Goal: Task Accomplishment & Management: Complete application form

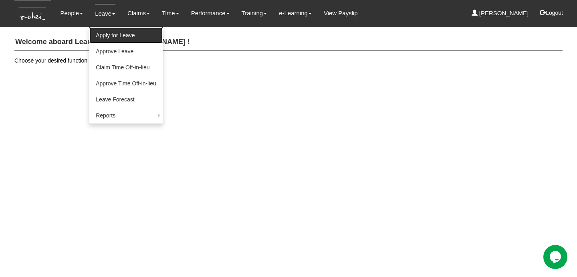
click at [118, 34] on link "Apply for Leave" at bounding box center [125, 35] width 73 height 16
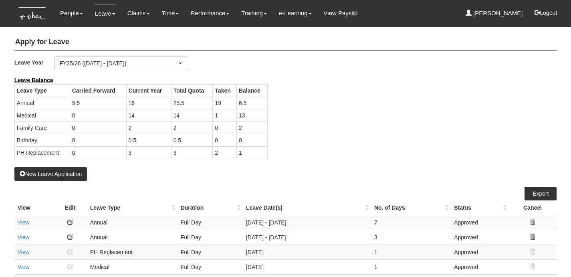
select select "50"
click at [44, 175] on button "New Leave Application" at bounding box center [50, 174] width 73 height 14
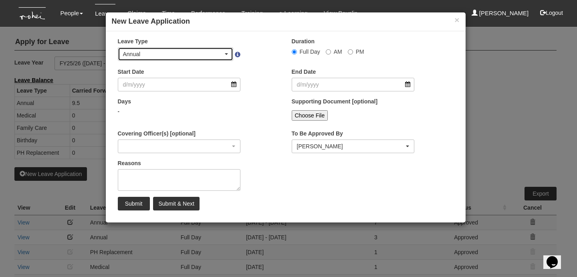
click at [221, 48] on div "Annual" at bounding box center [175, 54] width 115 height 13
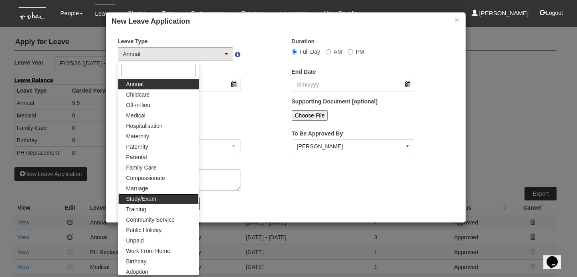
click at [170, 195] on link "Study/Exam" at bounding box center [158, 198] width 81 height 10
select select "12"
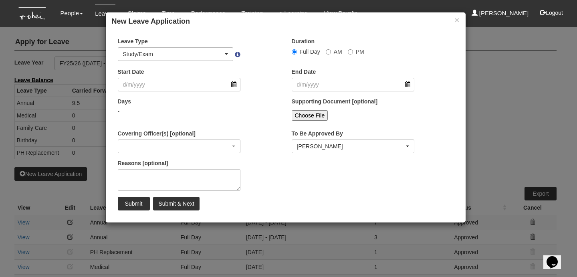
click at [189, 78] on div "Start Date" at bounding box center [179, 80] width 135 height 24
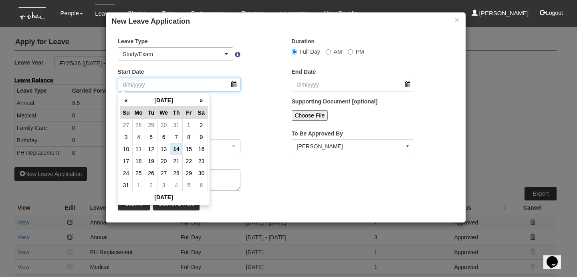
click at [189, 83] on input "Start Date" at bounding box center [179, 85] width 123 height 14
click at [202, 101] on th "»" at bounding box center [201, 100] width 12 height 12
click at [155, 161] on td "23" at bounding box center [151, 161] width 12 height 12
type input "[DATE]"
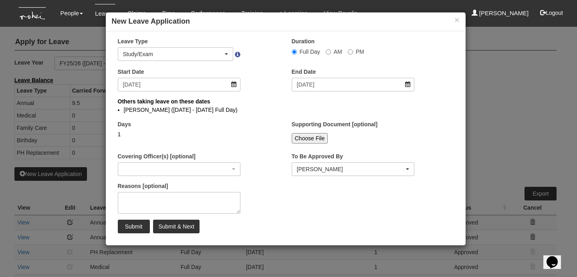
select select
click at [177, 202] on textarea "Reasons [optional]" at bounding box center [179, 203] width 123 height 22
type textarea "PMP Exam"
click at [327, 136] on div "Choose File" at bounding box center [353, 138] width 123 height 10
click at [318, 137] on input "Choose File" at bounding box center [310, 138] width 36 height 10
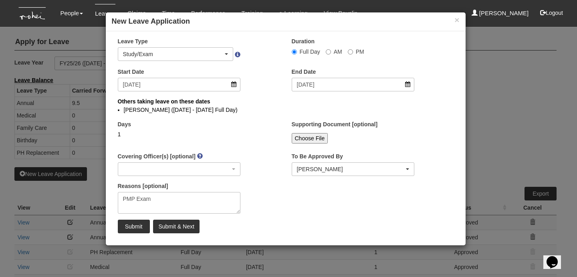
type input "C:\fakepath\Screenshot [DATE] 10.56.44 AM.png"
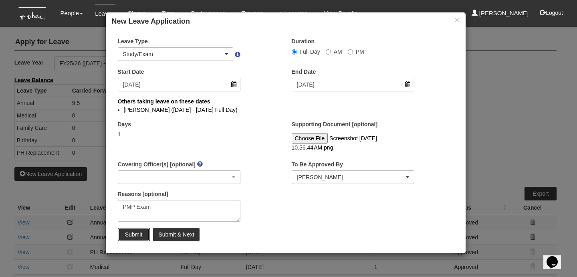
click at [144, 238] on input "Submit" at bounding box center [134, 235] width 32 height 14
